Goal: Transaction & Acquisition: Purchase product/service

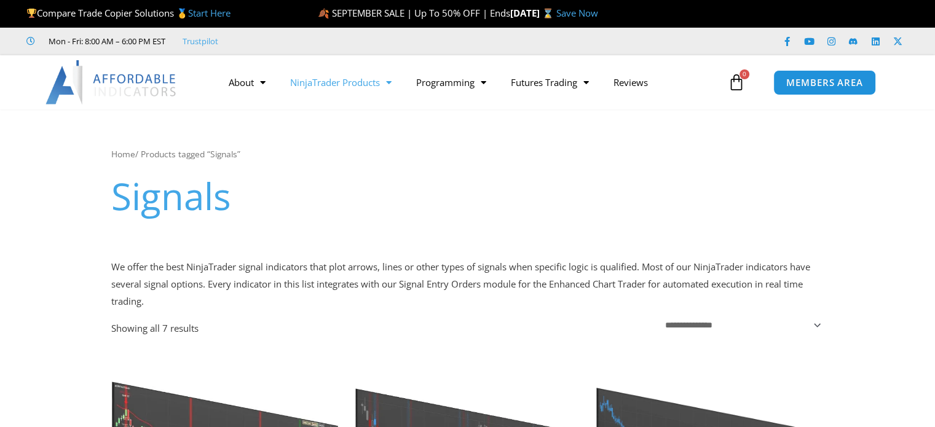
click at [391, 84] on span "Menu" at bounding box center [386, 83] width 12 height 22
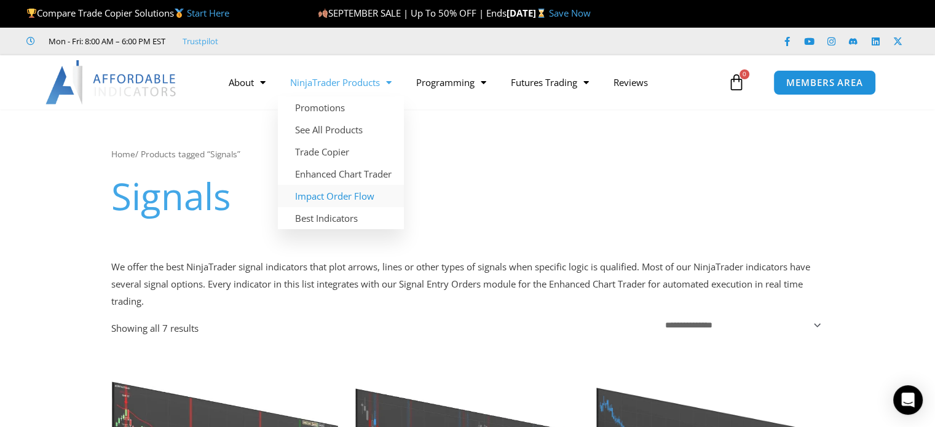
click at [354, 196] on link "Impact Order Flow" at bounding box center [341, 196] width 126 height 22
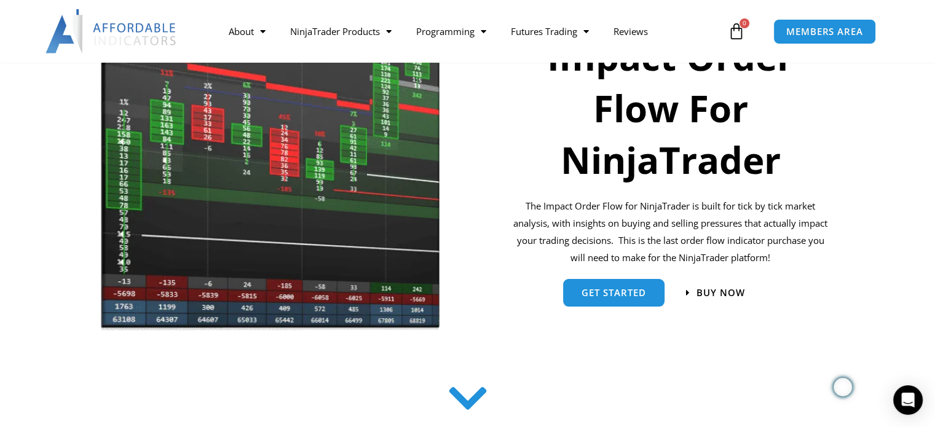
scroll to position [205, 0]
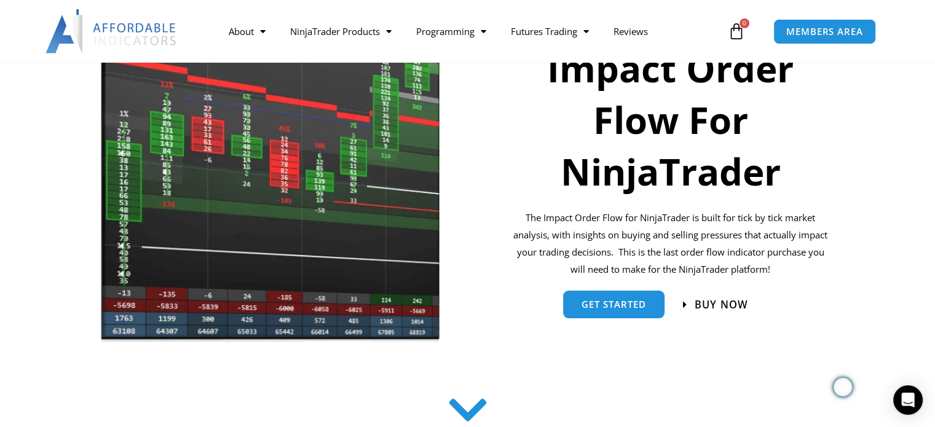
click at [721, 305] on span "Buy now" at bounding box center [722, 305] width 54 height 10
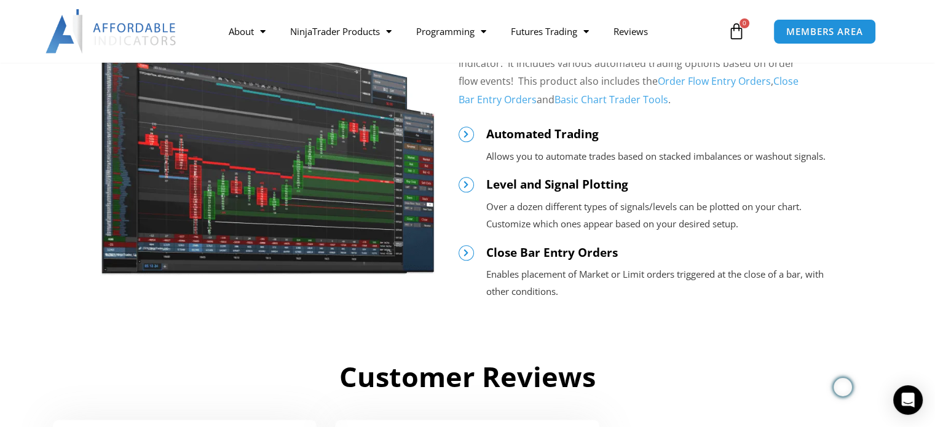
scroll to position [1336, 0]
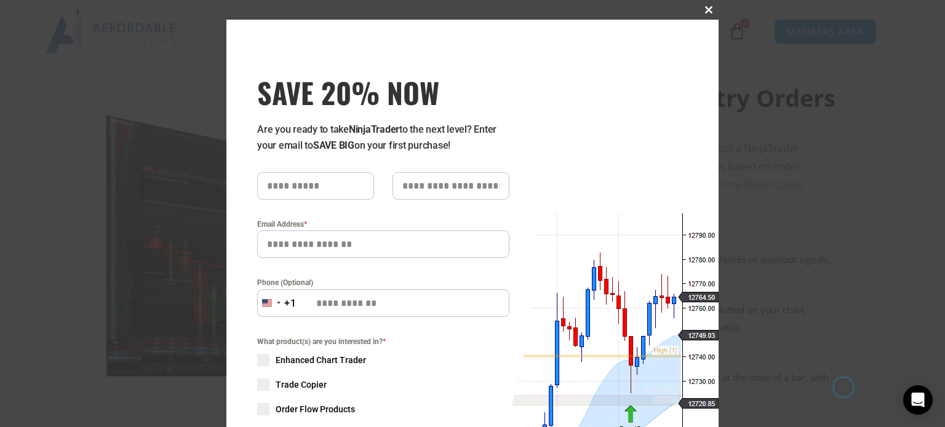
click at [704, 11] on span at bounding box center [709, 9] width 20 height 7
